Goal: Navigation & Orientation: Find specific page/section

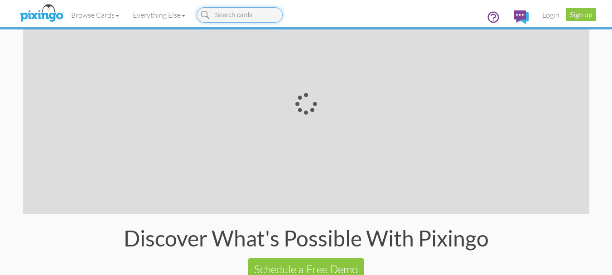
scroll to position [1768, 0]
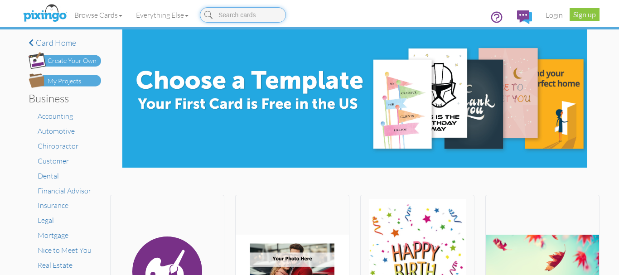
scroll to position [45, 0]
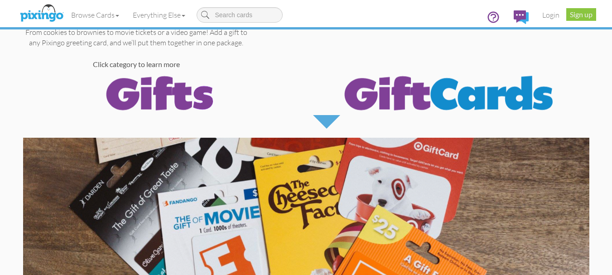
scroll to position [136, 0]
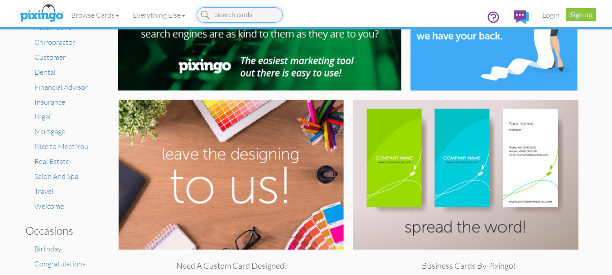
scroll to position [91, 0]
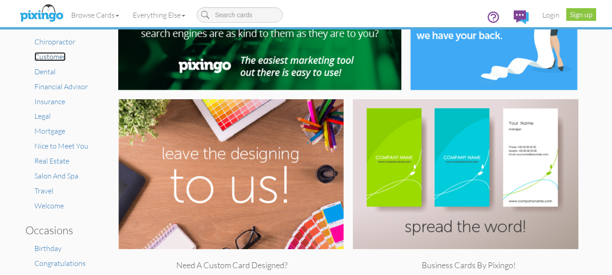
click at [60, 55] on span "Customer" at bounding box center [49, 56] width 31 height 9
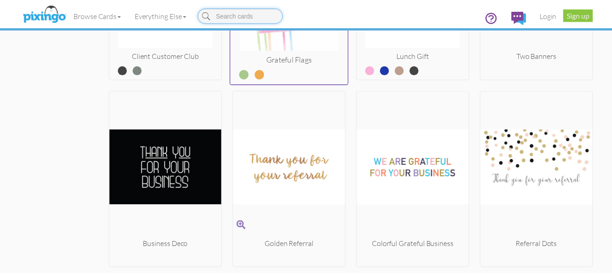
scroll to position [1081, 0]
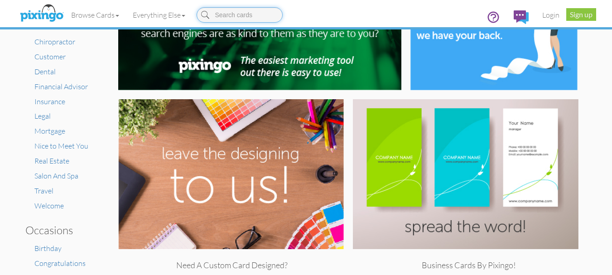
scroll to position [45, 0]
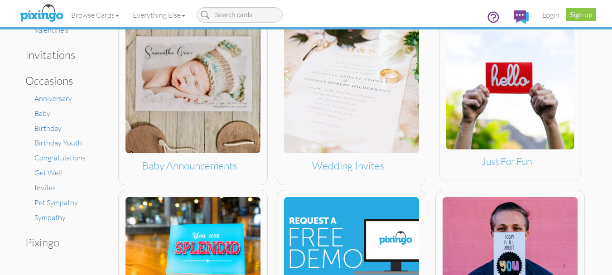
scroll to position [499, 0]
